Goal: Task Accomplishment & Management: Use online tool/utility

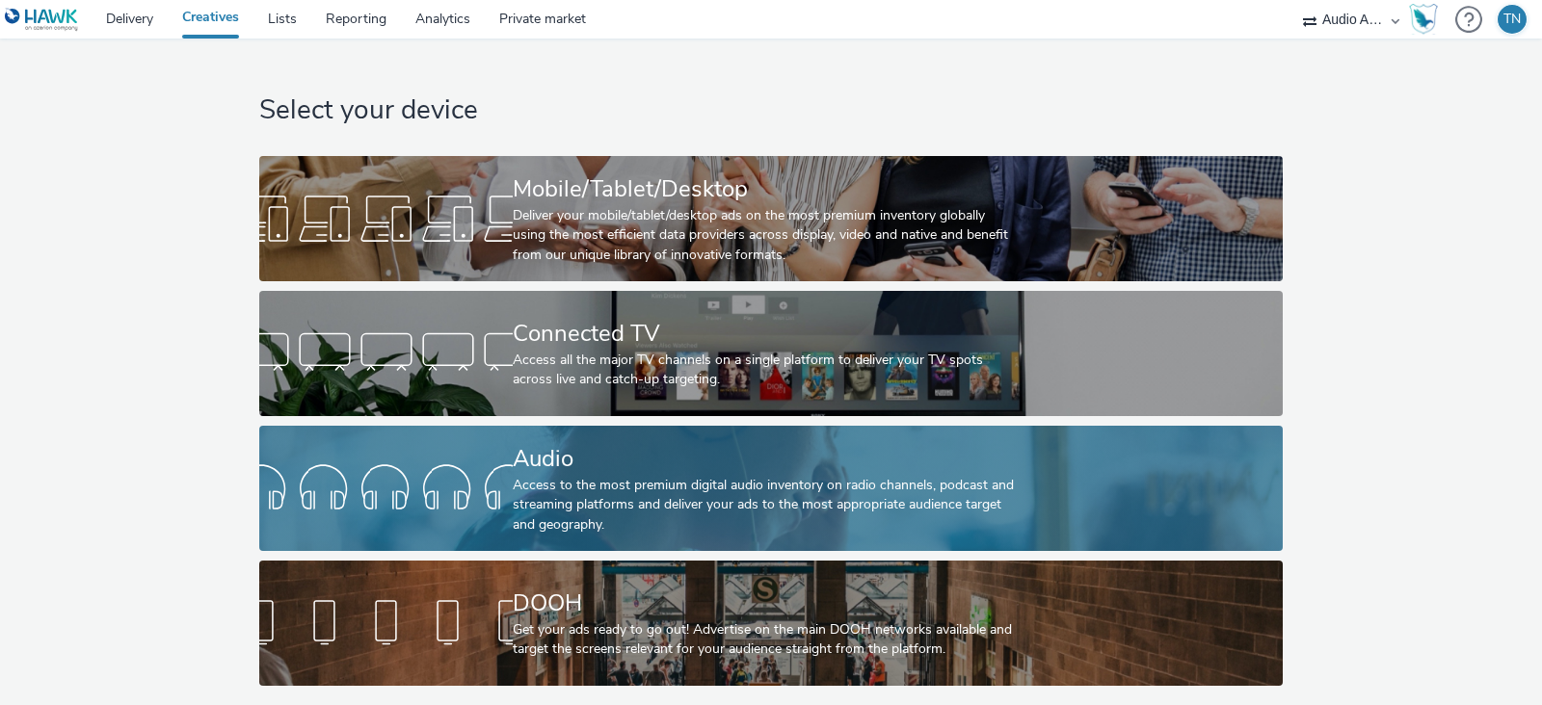
click at [790, 442] on div "Audio" at bounding box center [767, 459] width 508 height 34
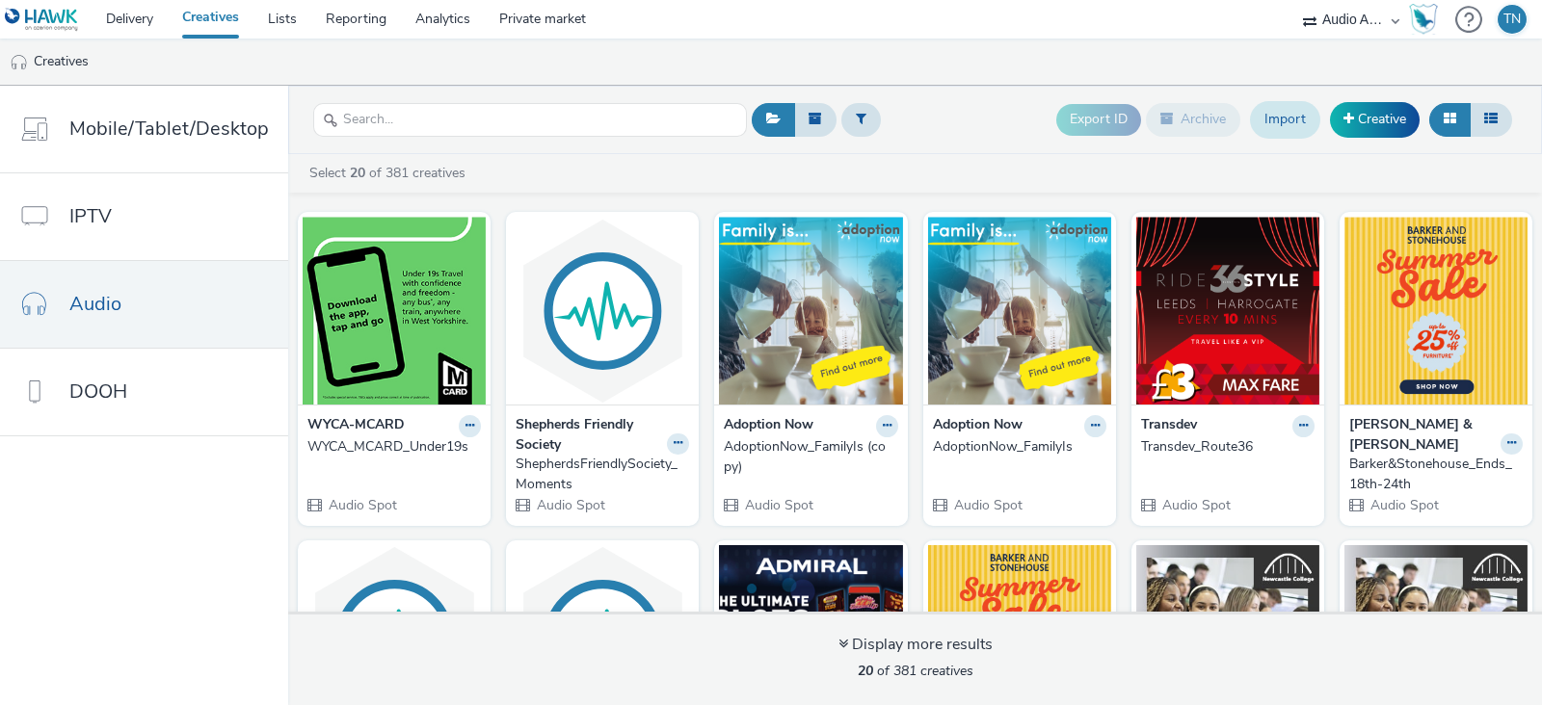
click at [1281, 118] on link "Import" at bounding box center [1285, 119] width 70 height 37
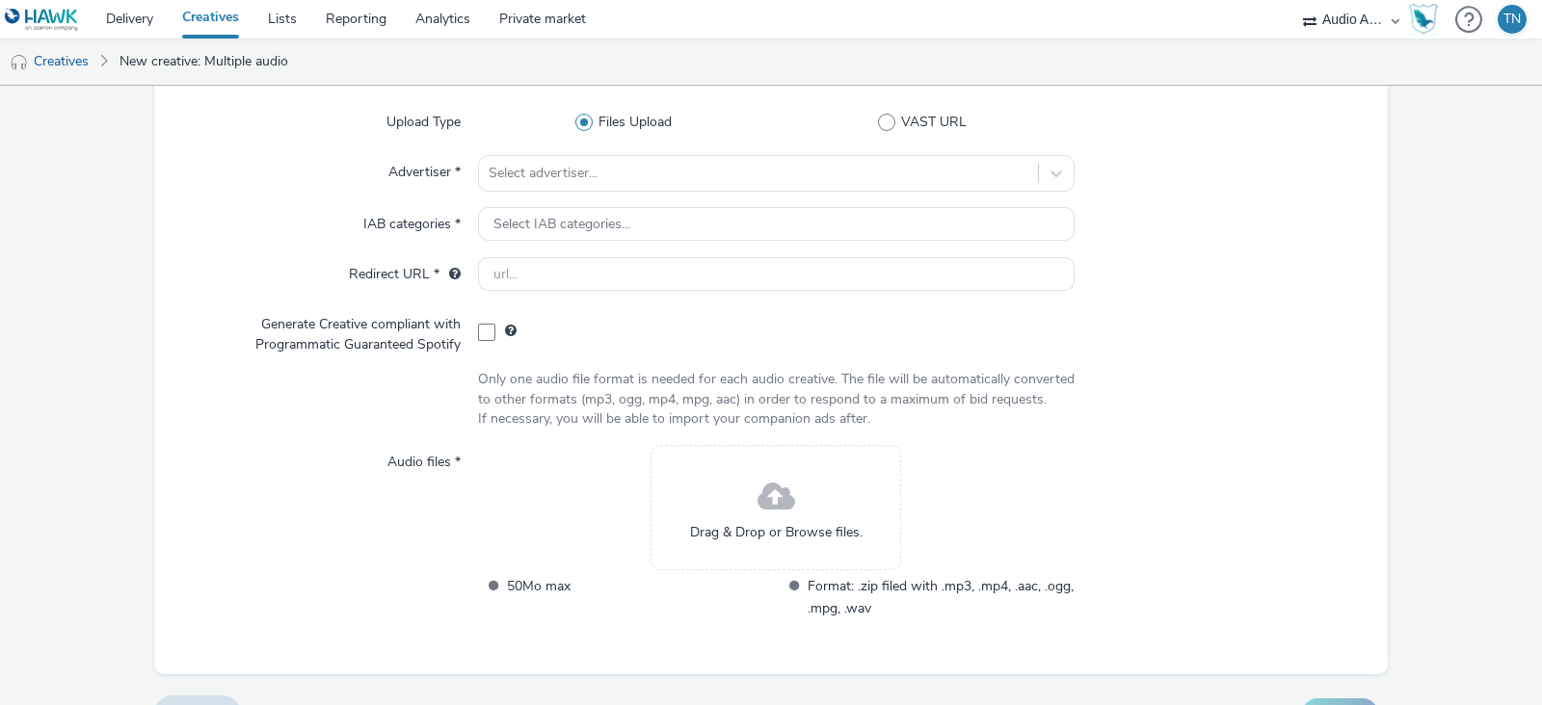
scroll to position [137, 0]
click at [72, 74] on link "Creatives" at bounding box center [49, 62] width 98 height 46
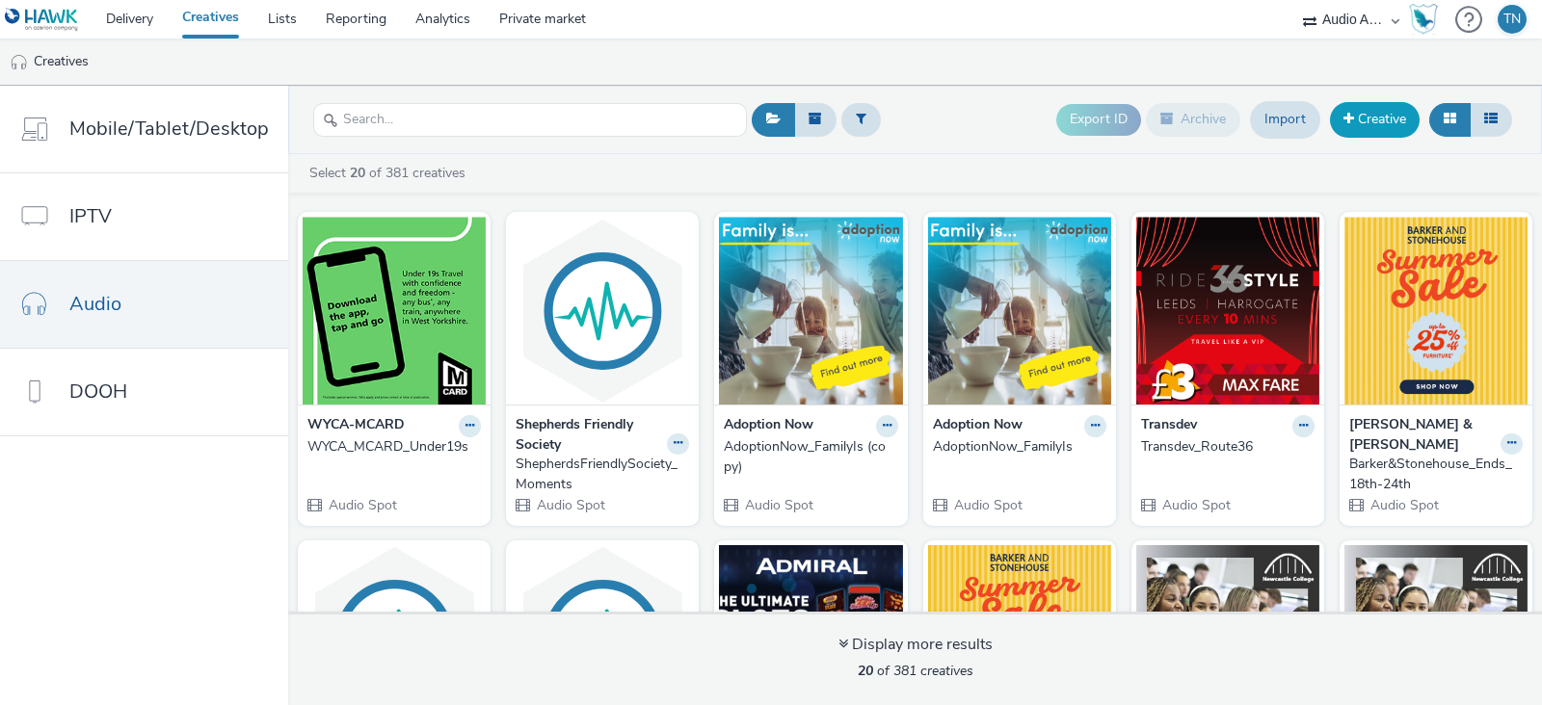
click at [1372, 122] on link "Creative" at bounding box center [1375, 119] width 90 height 35
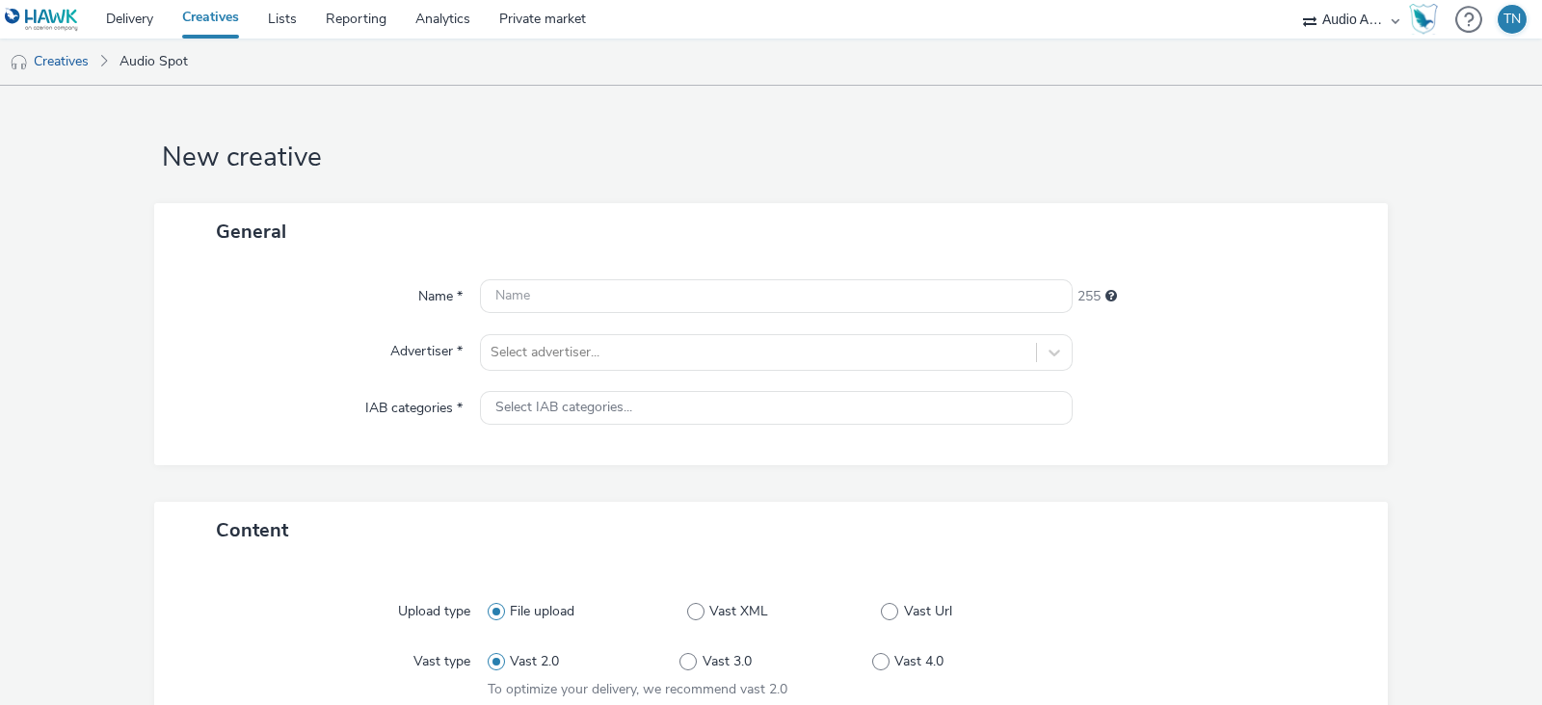
scroll to position [378, 0]
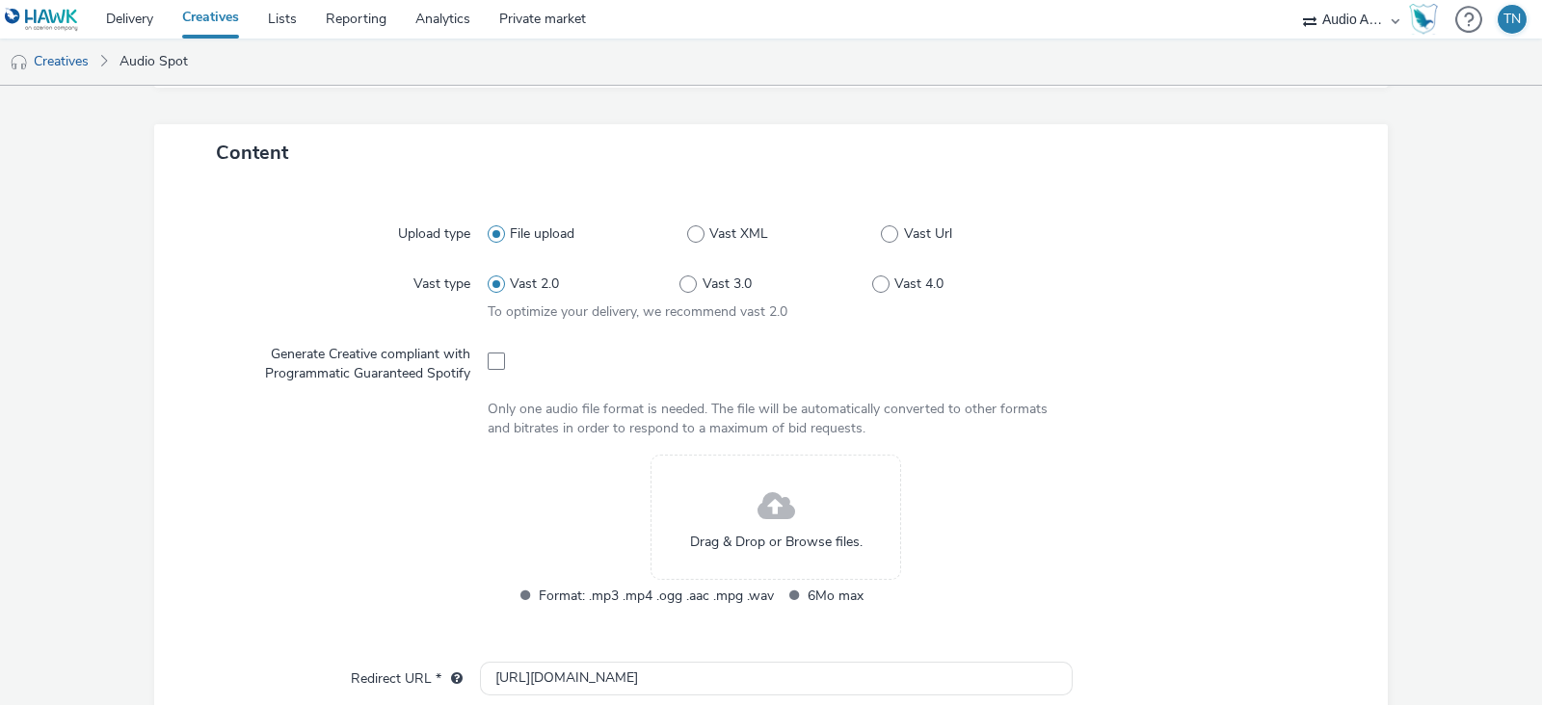
click at [735, 505] on div "Drag & Drop or Browse files." at bounding box center [775, 517] width 251 height 125
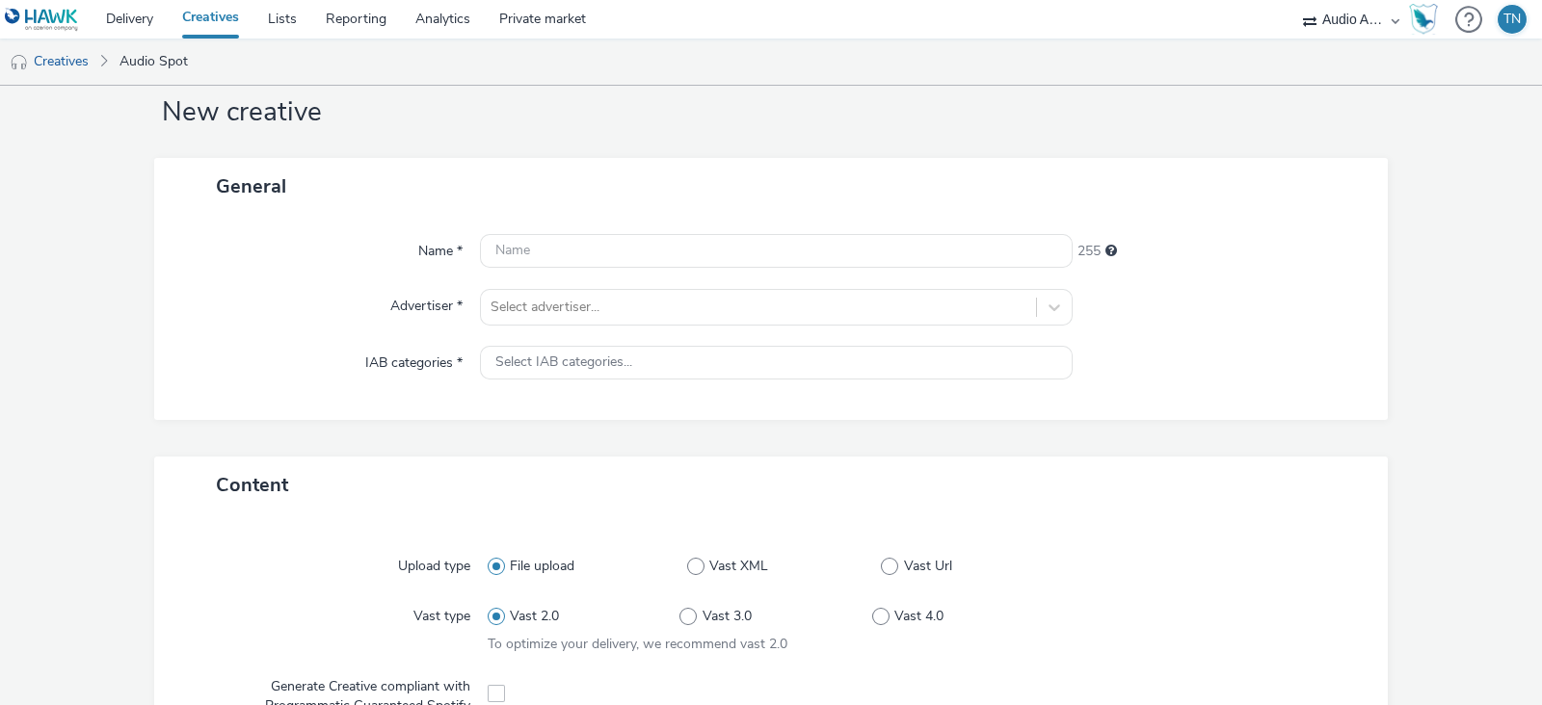
scroll to position [44, 0]
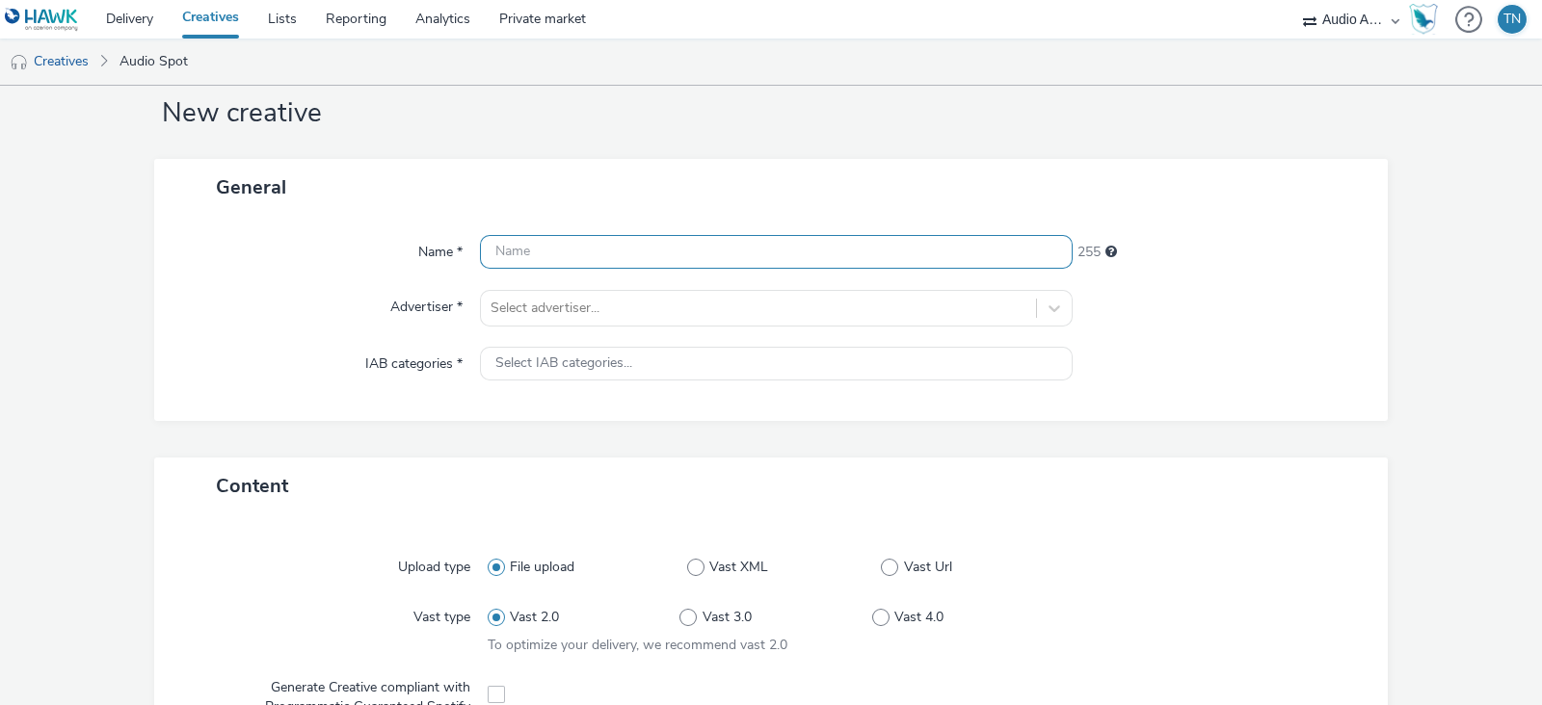
click at [621, 264] on input "text" at bounding box center [776, 252] width 593 height 34
type input "test"
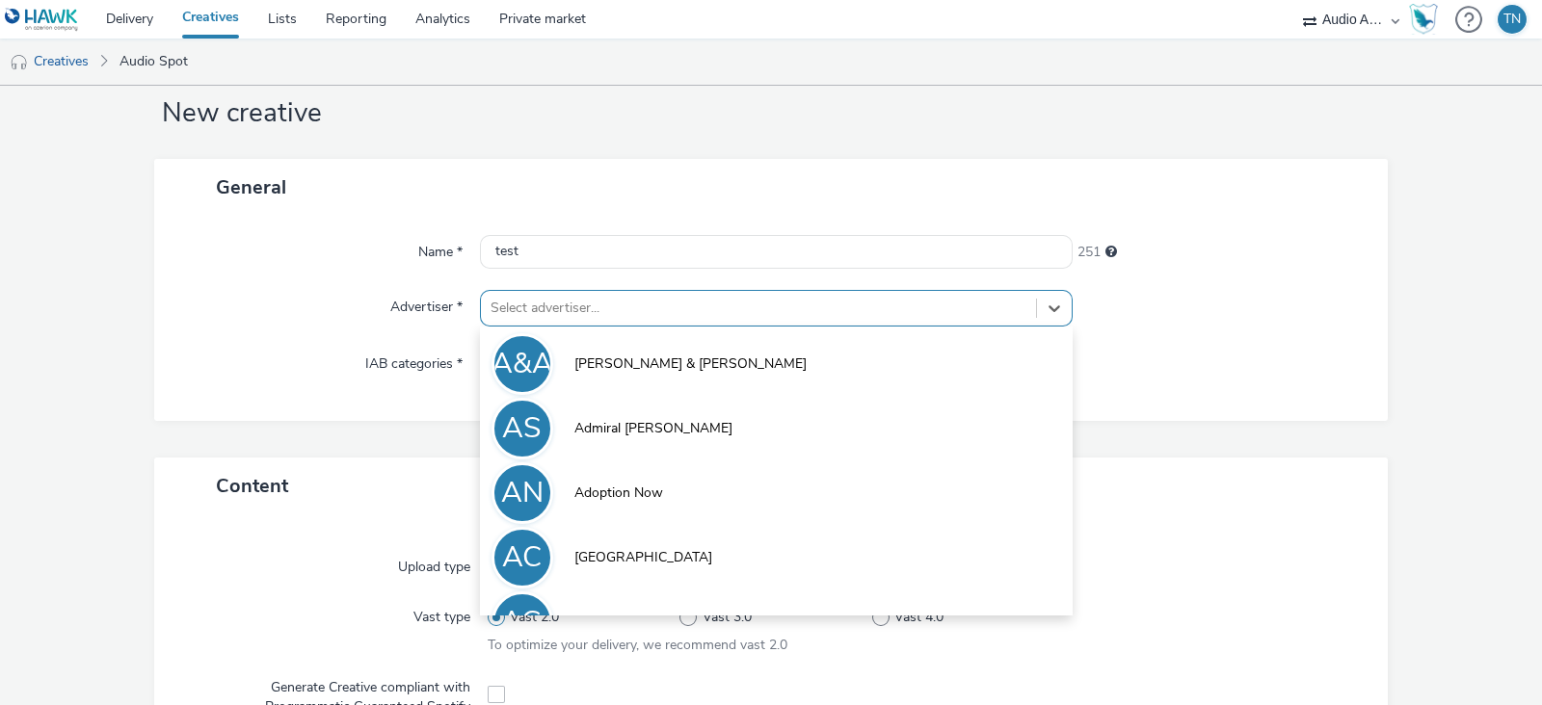
click at [657, 298] on div at bounding box center [758, 308] width 536 height 23
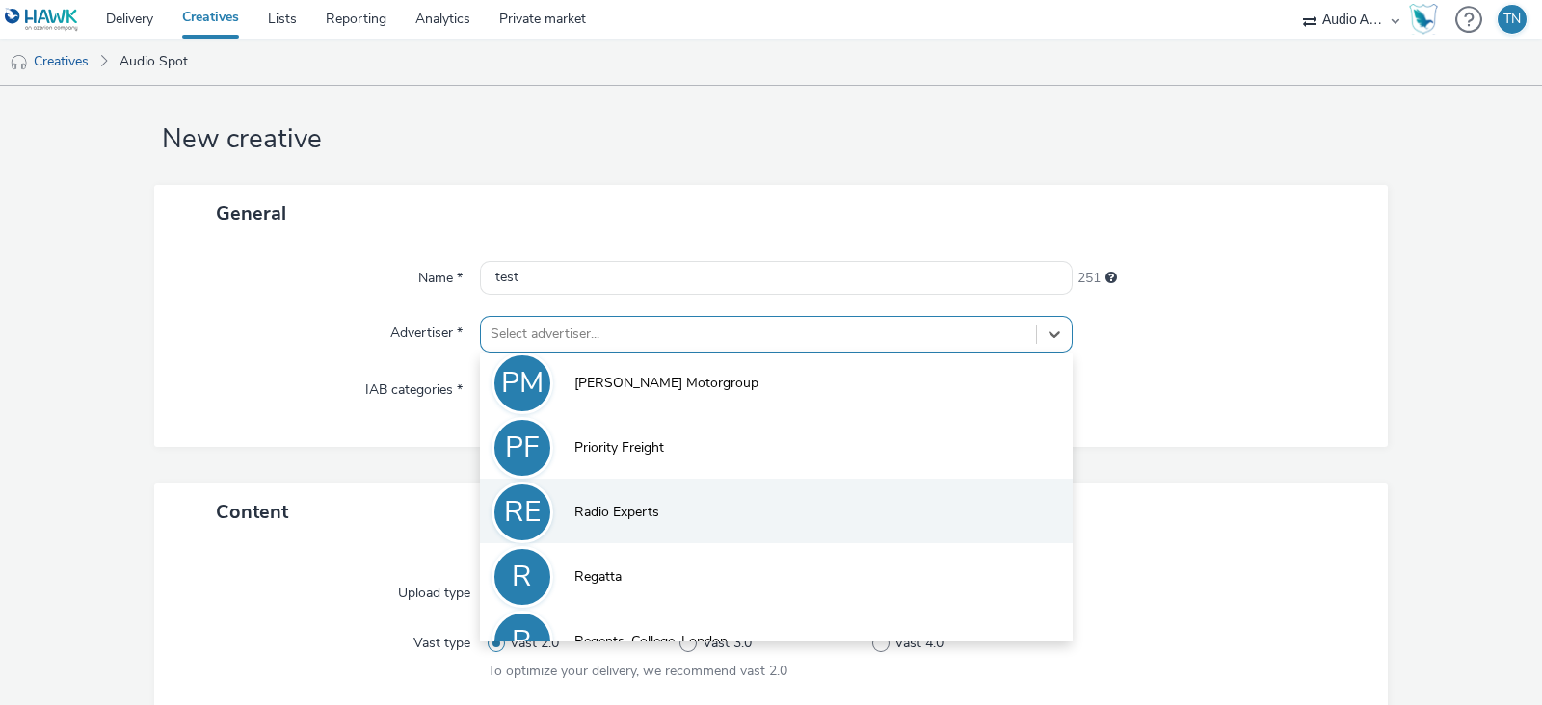
scroll to position [5496, 0]
click at [674, 515] on li "RE Radio Experts" at bounding box center [776, 509] width 593 height 65
type input "[URL][DOMAIN_NAME]"
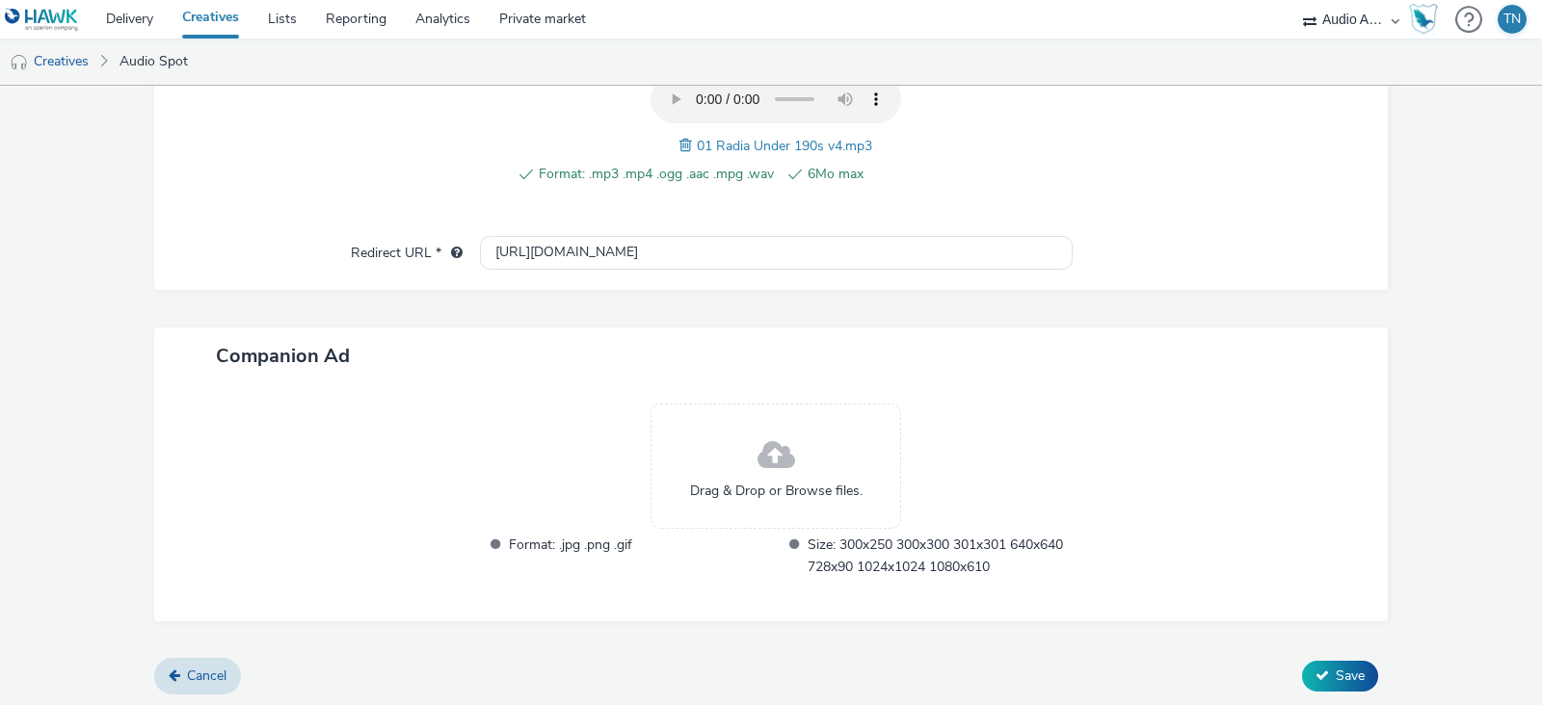
scroll to position [714, 0]
click at [1335, 668] on span "Save" at bounding box center [1349, 677] width 29 height 18
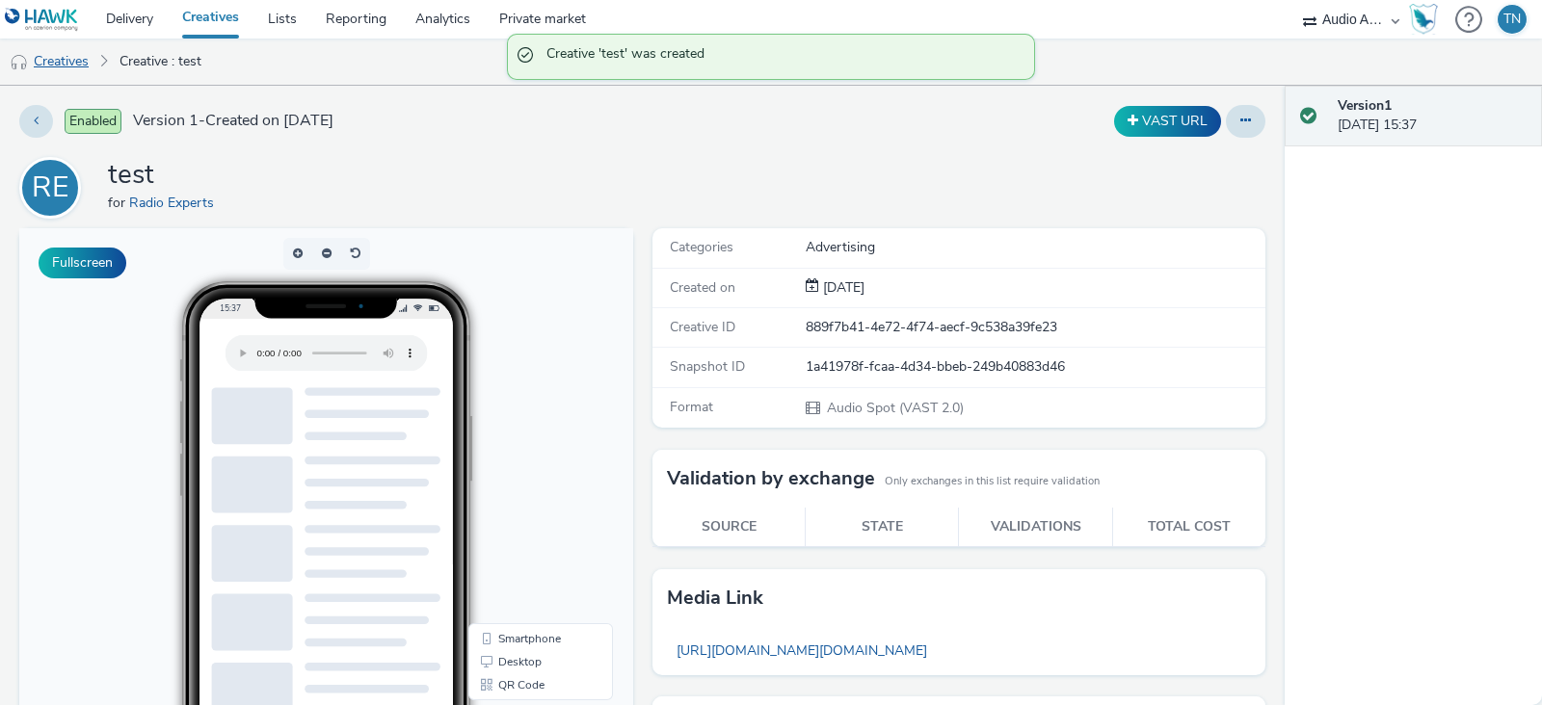
click at [67, 65] on link "Creatives" at bounding box center [49, 62] width 98 height 46
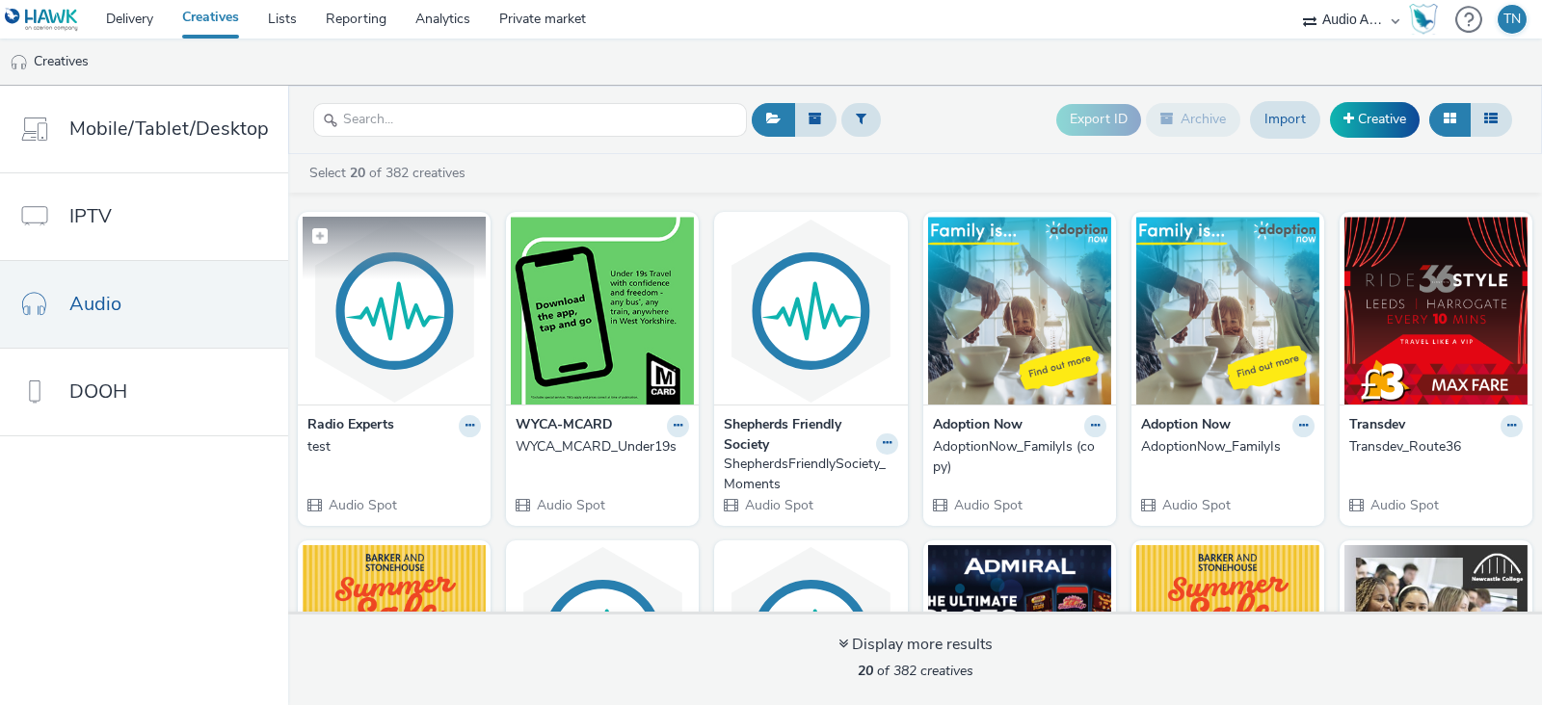
click at [440, 330] on img at bounding box center [394, 311] width 183 height 188
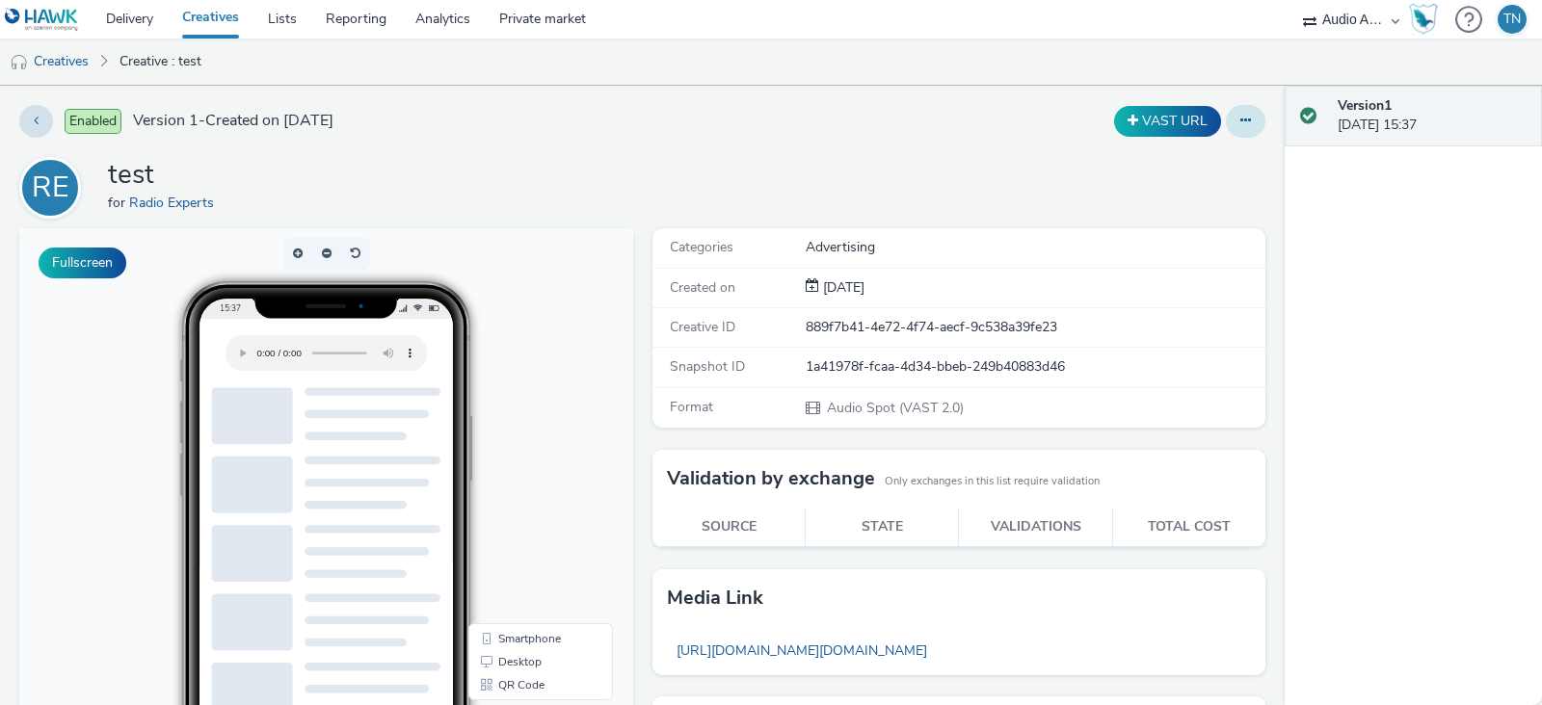
click at [1226, 111] on button at bounding box center [1246, 121] width 40 height 33
click at [1174, 165] on link "Edit" at bounding box center [1193, 160] width 145 height 39
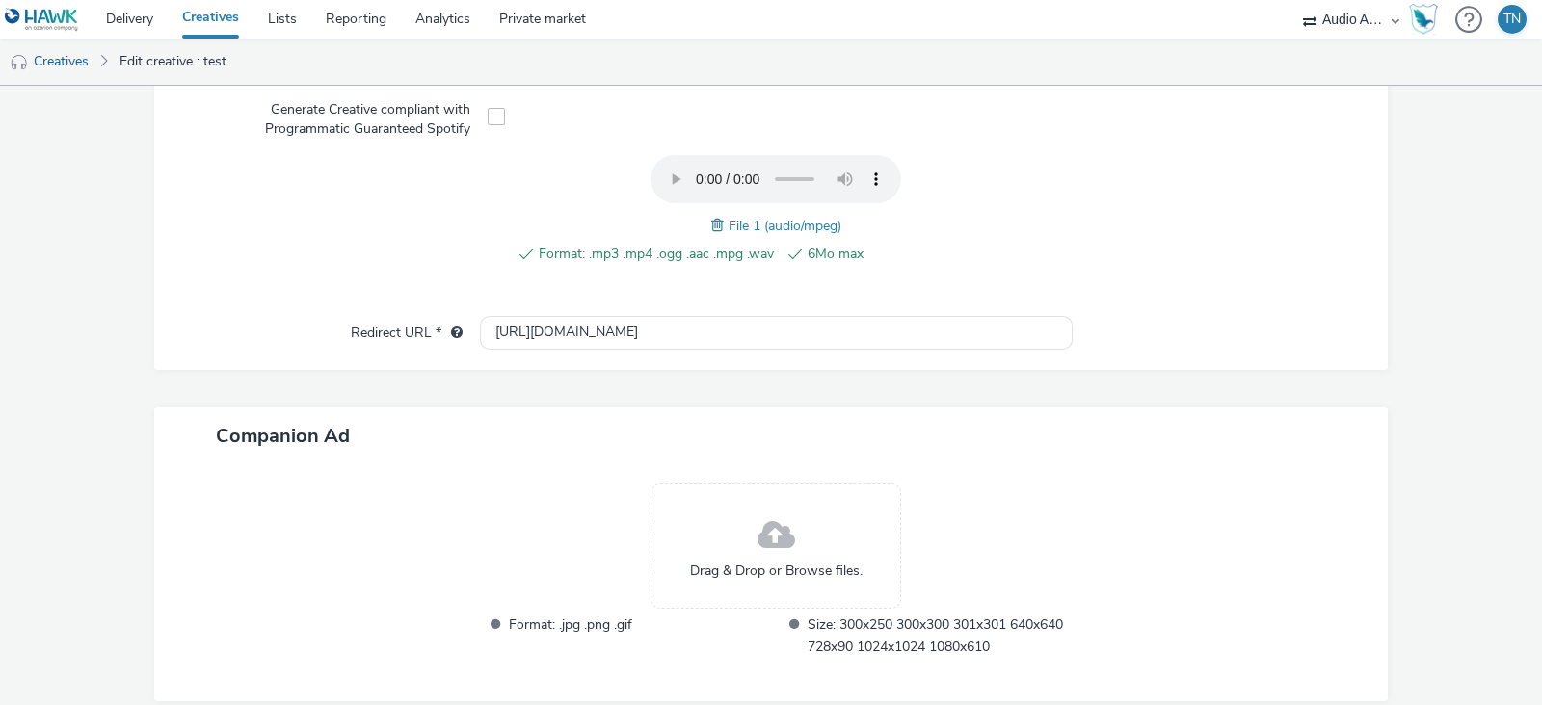
scroll to position [715, 0]
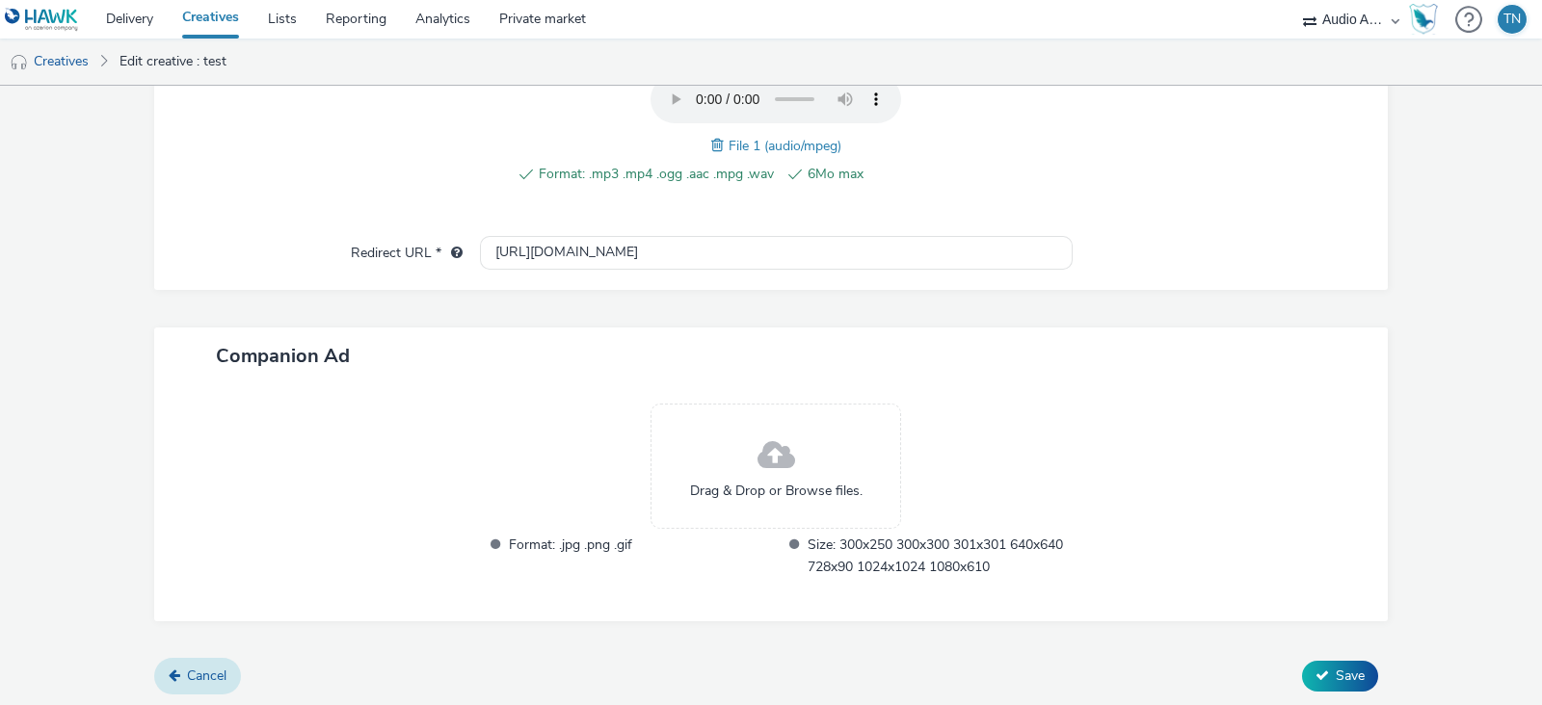
click at [198, 681] on link "Cancel" at bounding box center [197, 676] width 87 height 37
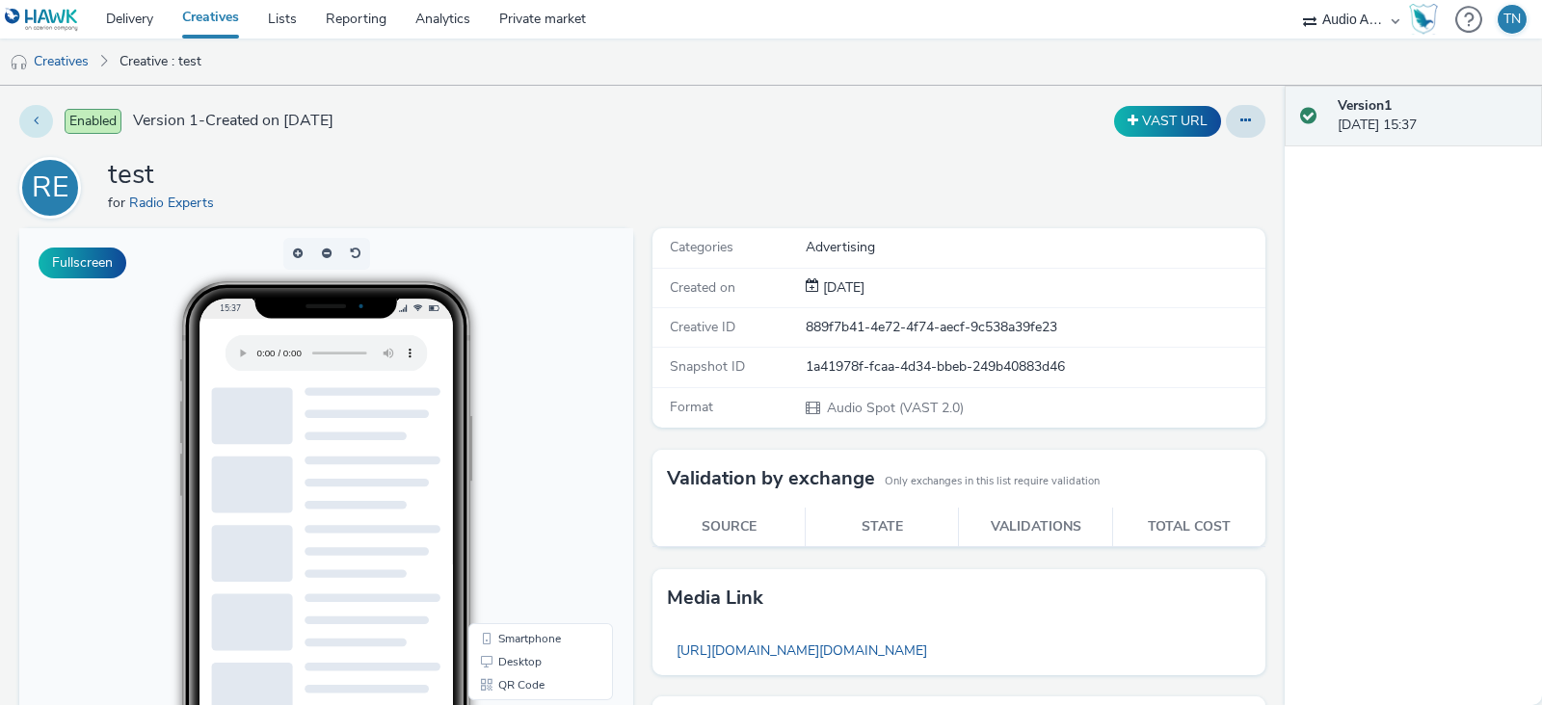
click at [42, 126] on button at bounding box center [36, 121] width 34 height 33
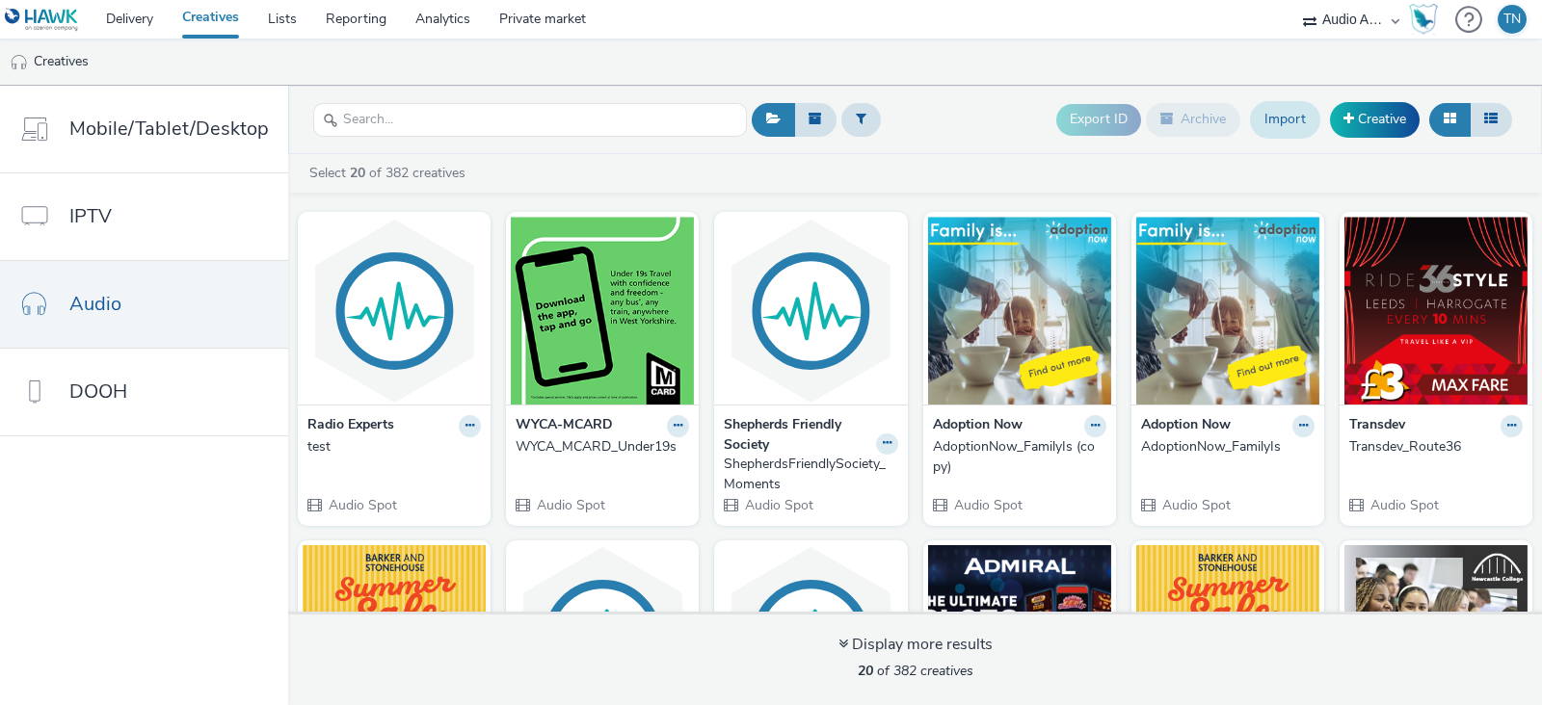
click at [1269, 114] on link "Import" at bounding box center [1285, 119] width 70 height 37
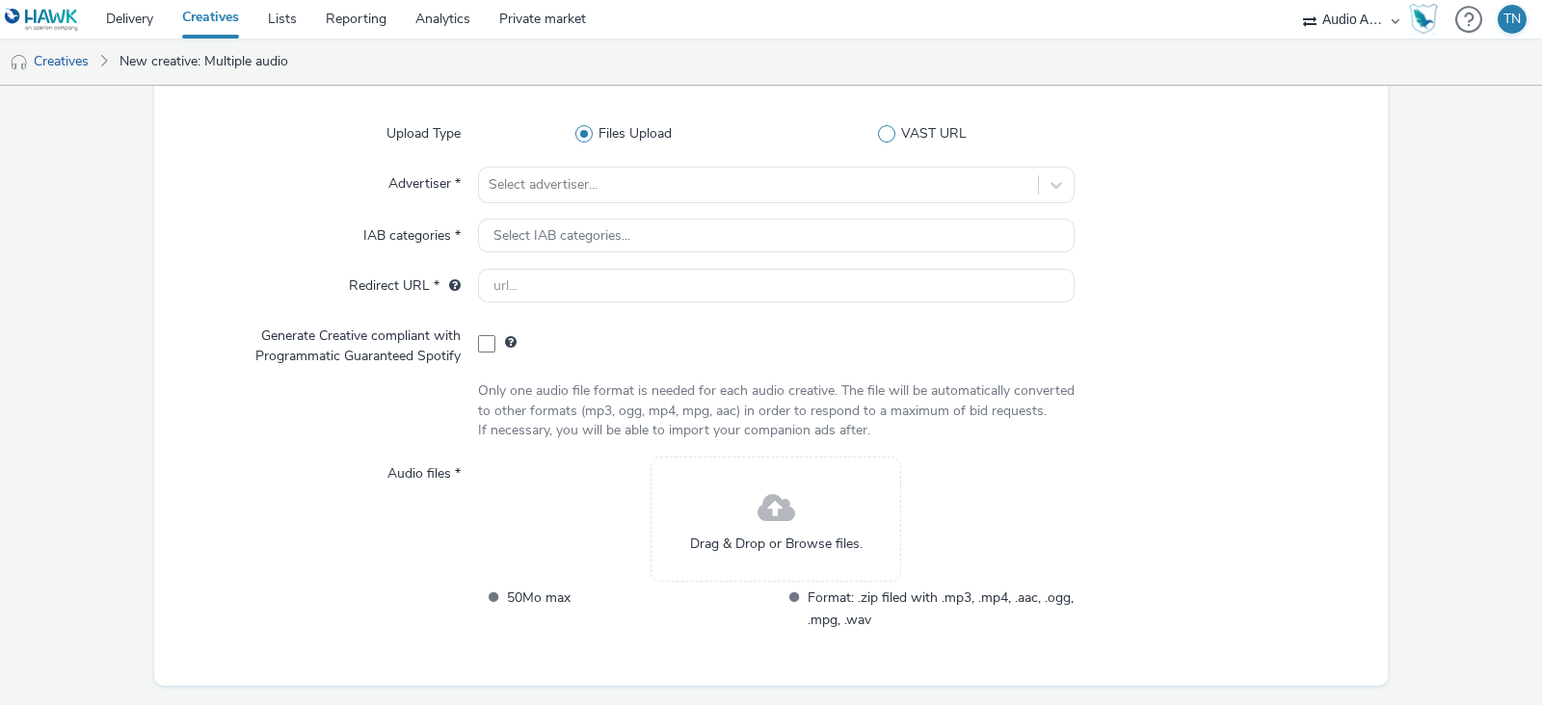
scroll to position [196, 0]
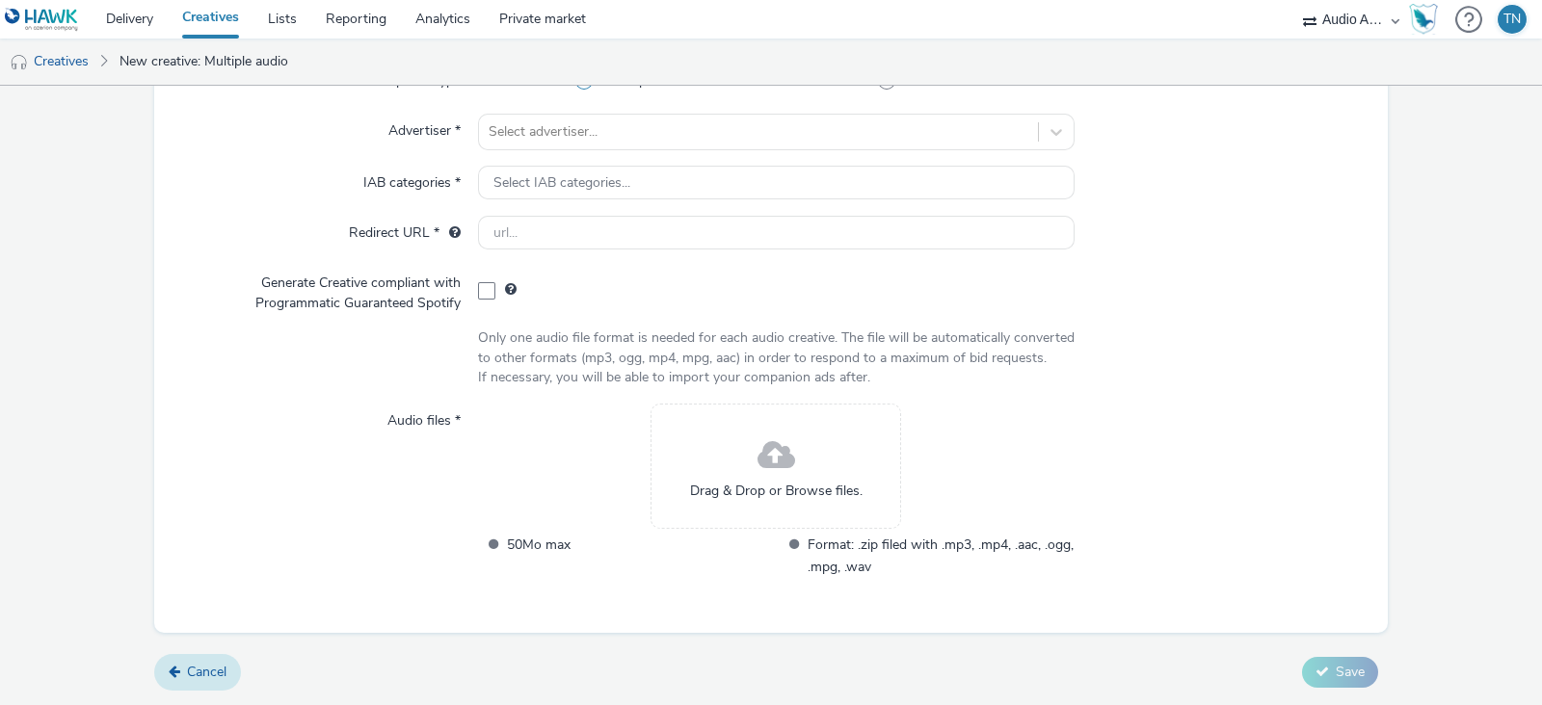
click at [215, 676] on span "Cancel" at bounding box center [207, 672] width 40 height 18
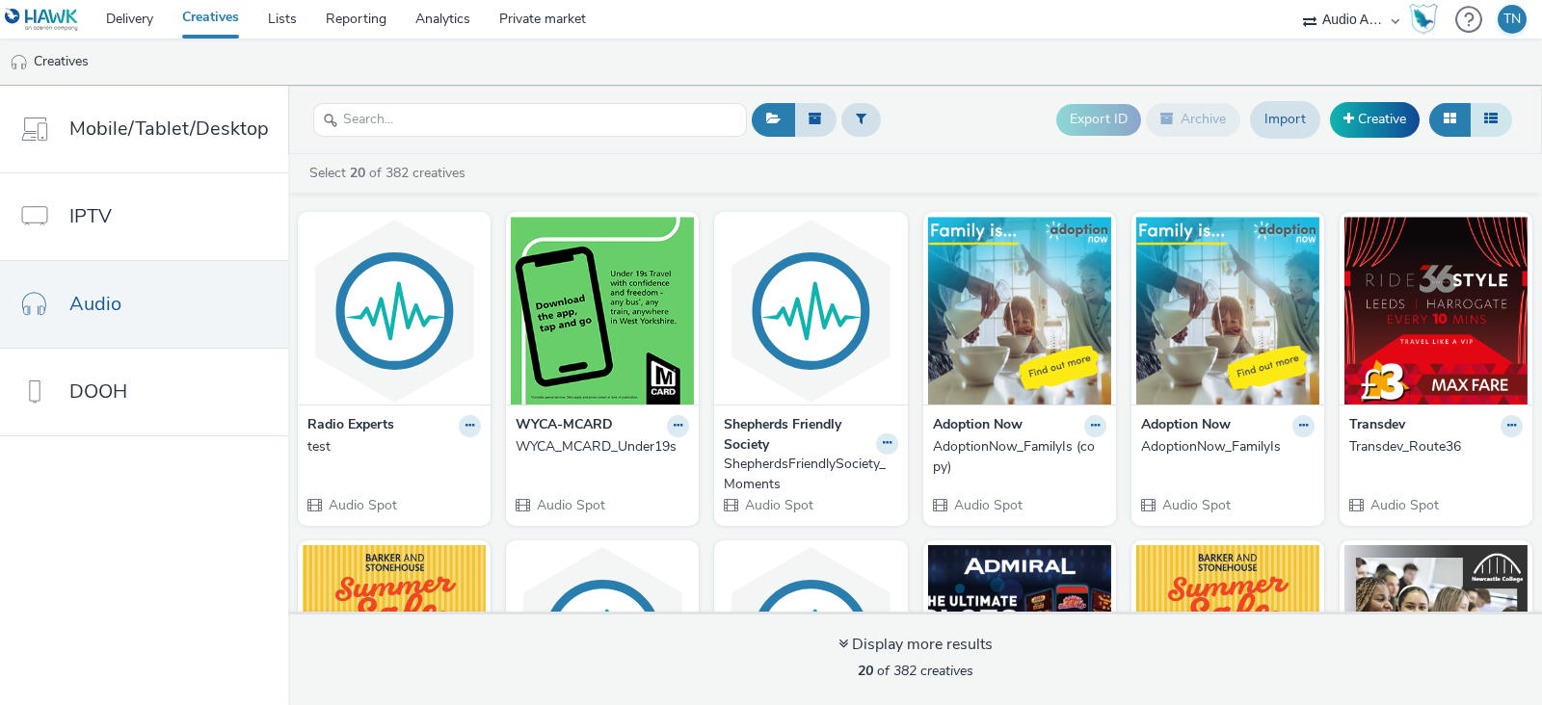
click at [1489, 124] on icon at bounding box center [1490, 118] width 13 height 13
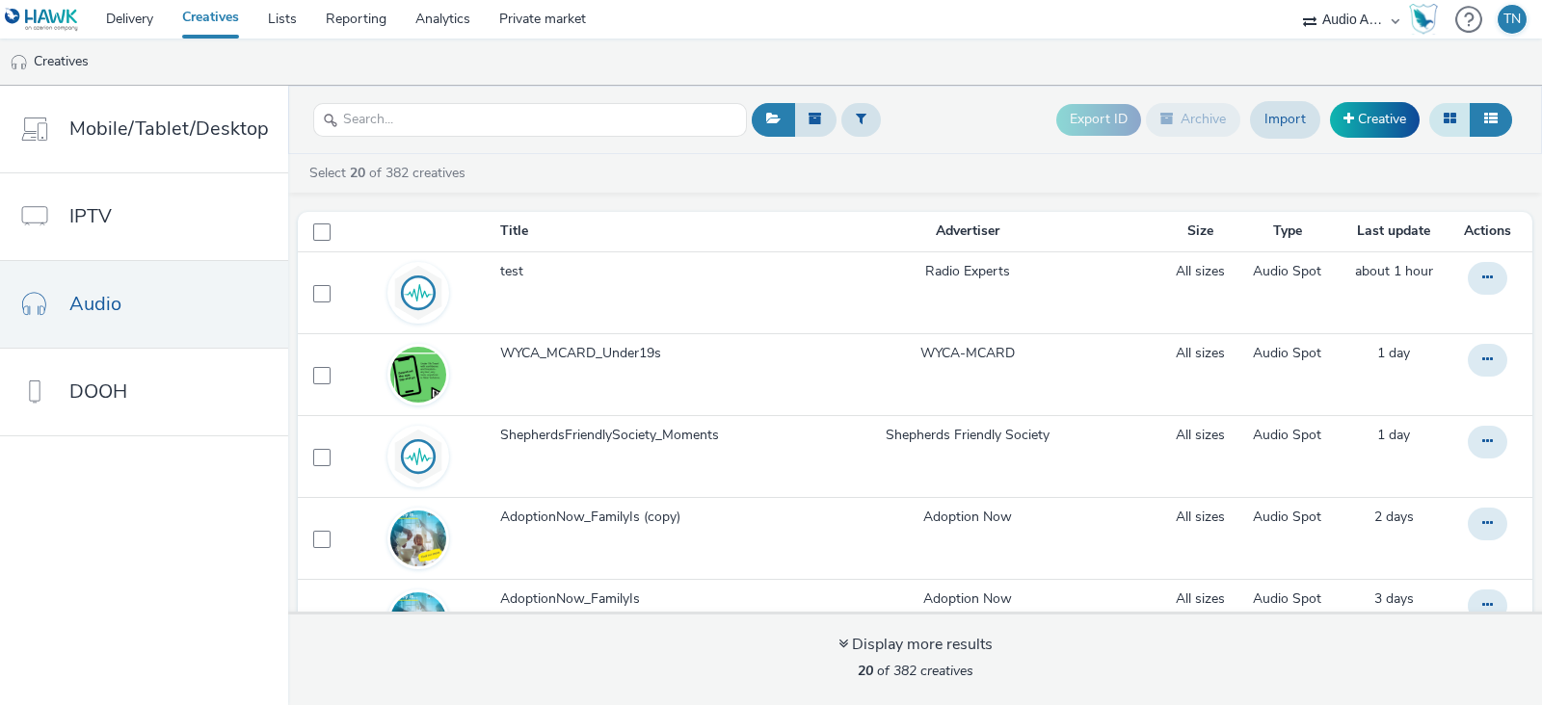
click at [1445, 108] on button at bounding box center [1449, 119] width 41 height 33
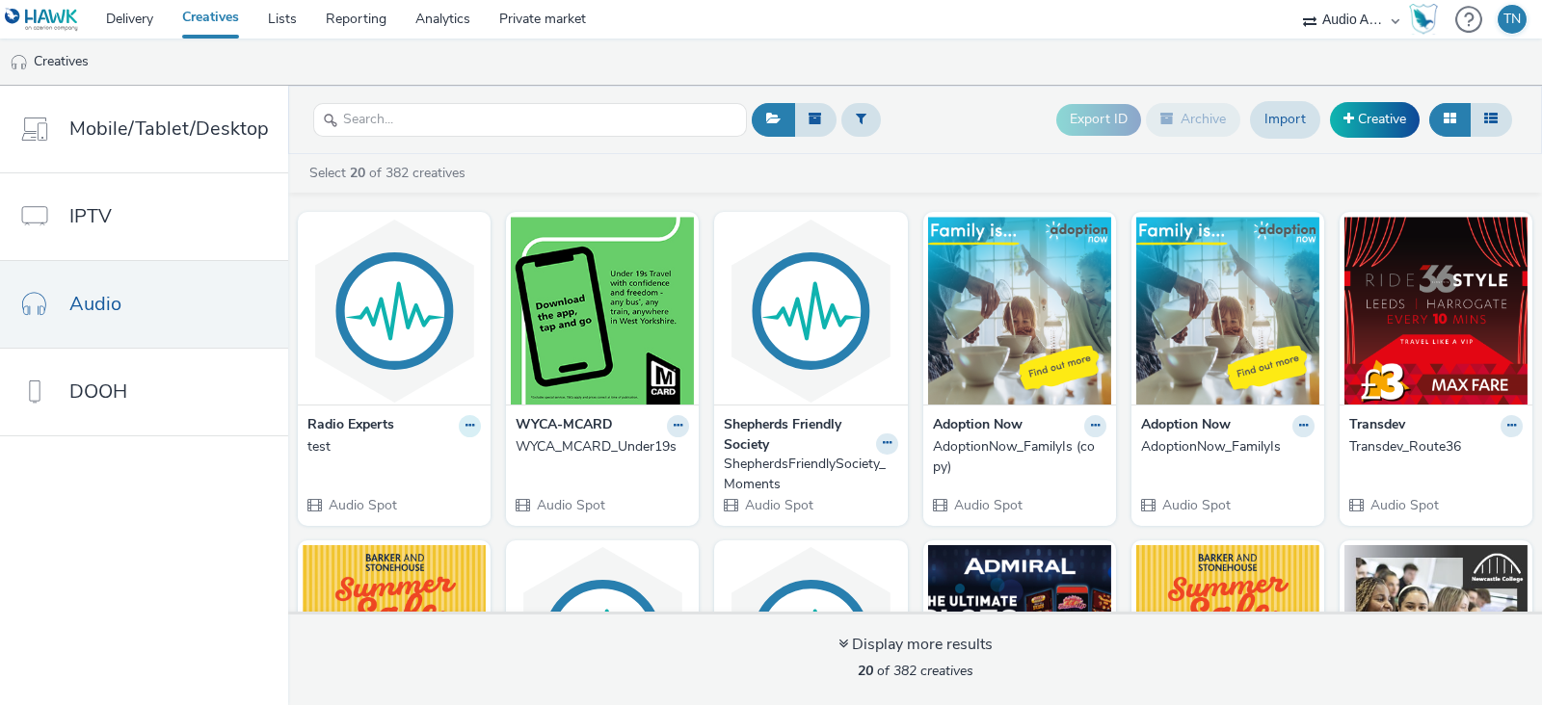
click at [481, 431] on button at bounding box center [470, 426] width 22 height 22
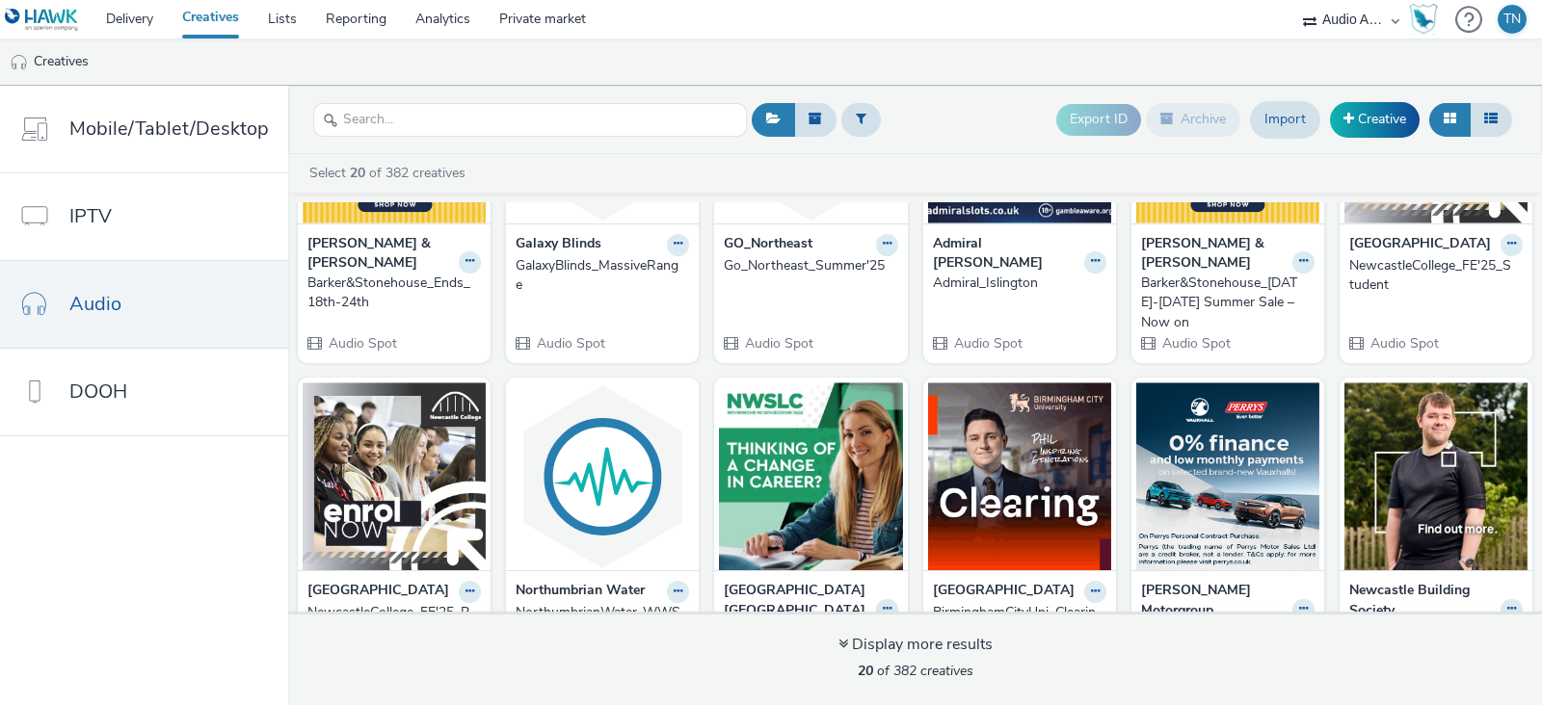
scroll to position [832, 0]
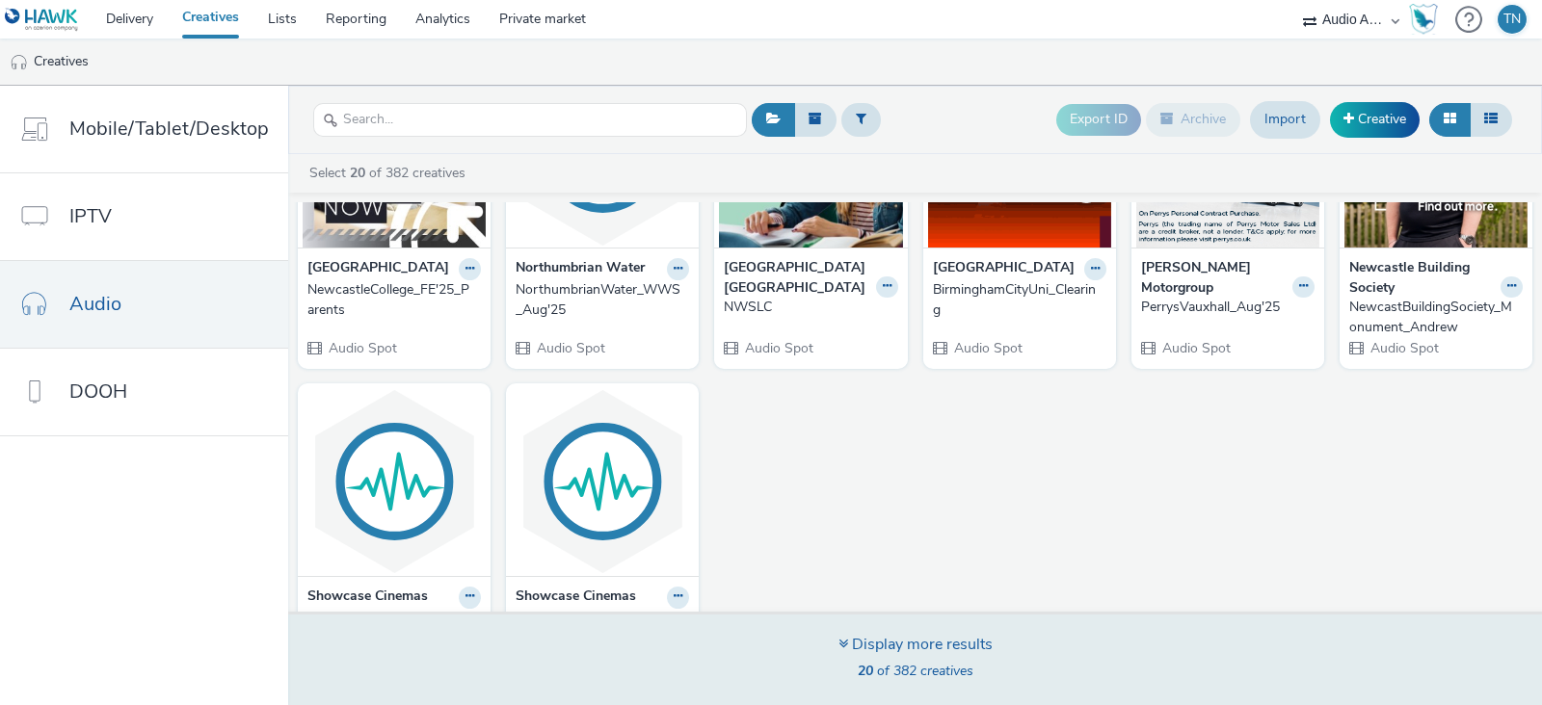
click at [866, 634] on div "Display more results" at bounding box center [915, 645] width 154 height 22
click at [876, 637] on div "Display more results" at bounding box center [915, 645] width 154 height 22
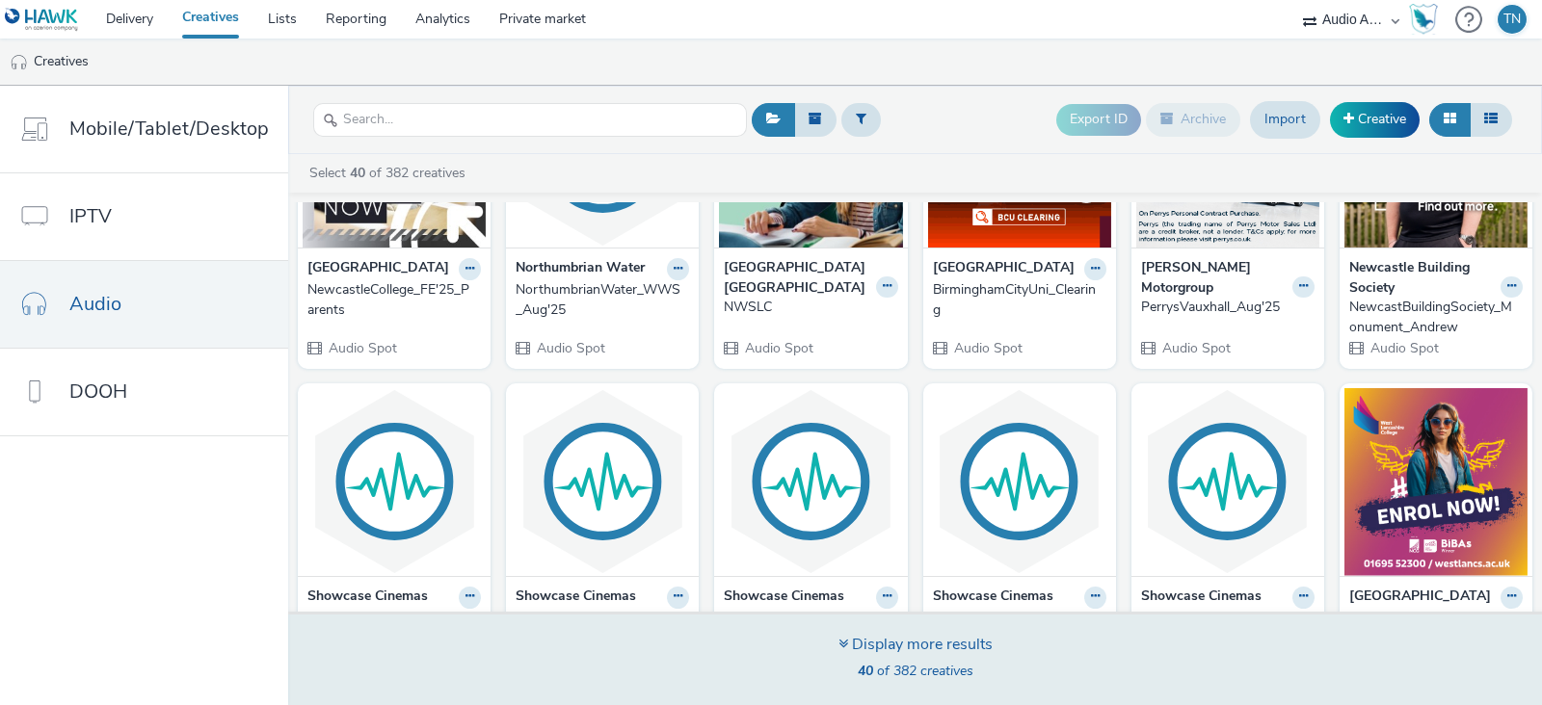
click at [913, 651] on div "Display more results" at bounding box center [915, 645] width 154 height 22
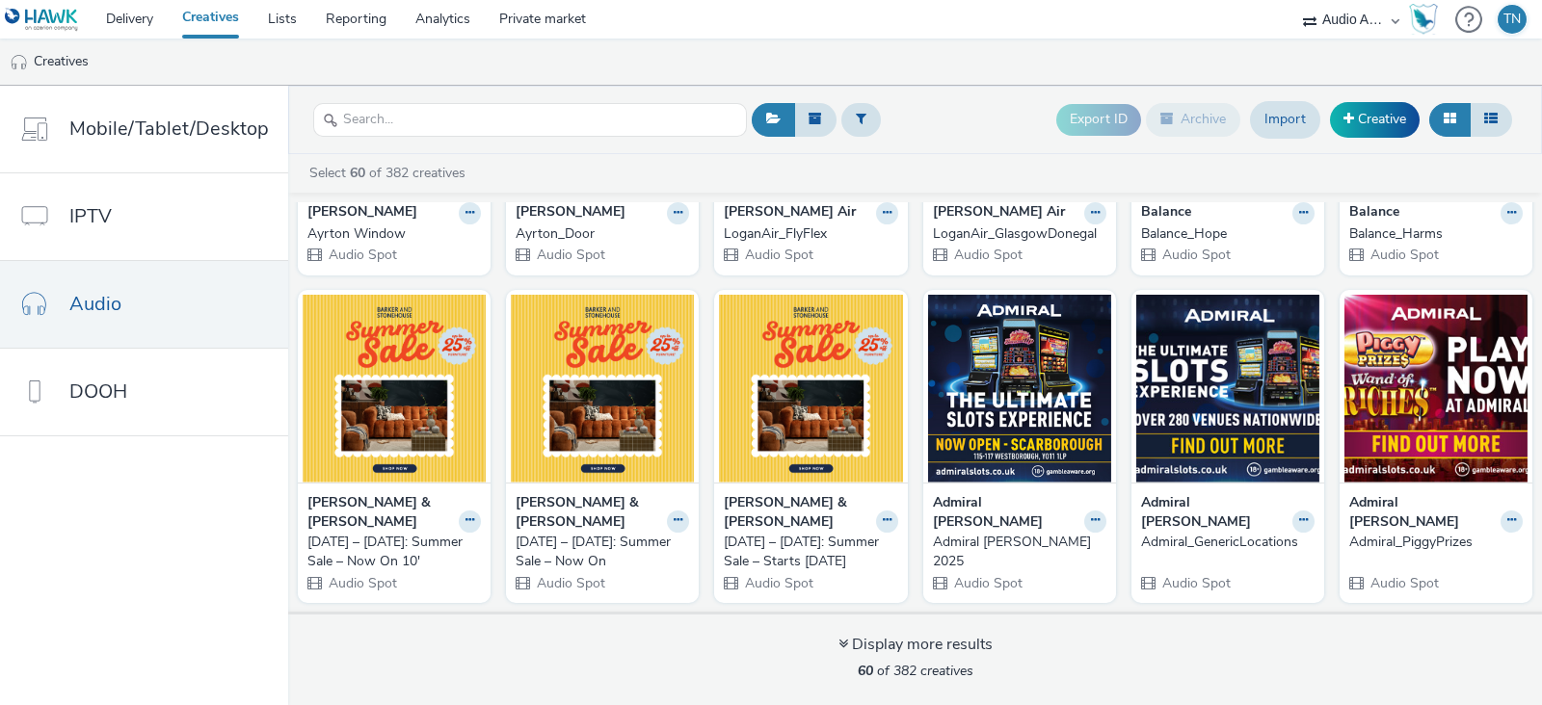
scroll to position [3290, 0]
click at [140, 11] on link "Delivery" at bounding box center [130, 19] width 76 height 39
